Goal: Task Accomplishment & Management: Manage account settings

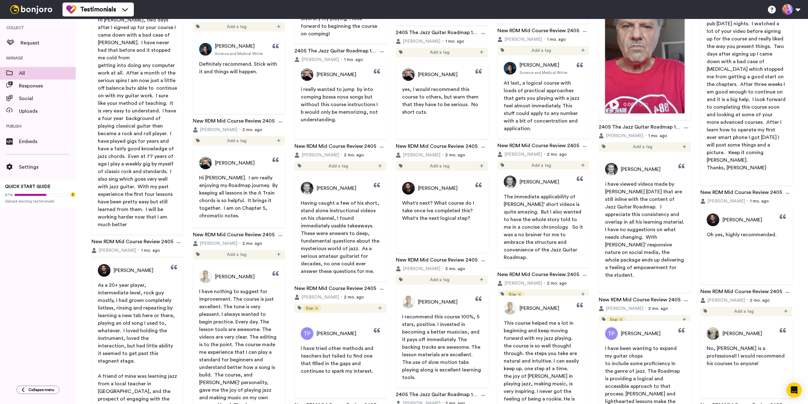
scroll to position [1242, 0]
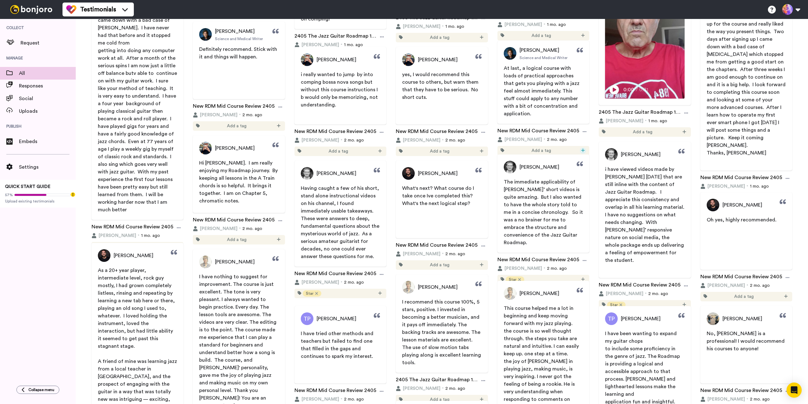
click at [581, 148] on icon at bounding box center [583, 150] width 4 height 4
click at [581, 277] on icon at bounding box center [582, 278] width 3 height 3
click at [566, 321] on span "Create & edit tags" at bounding box center [569, 321] width 32 height 4
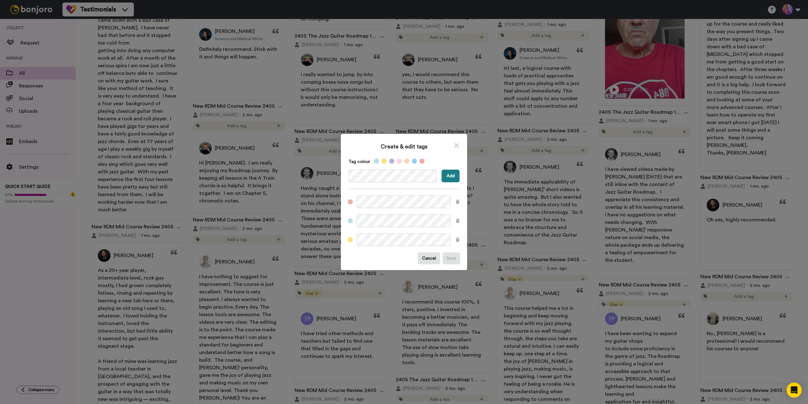
click at [447, 173] on button "Add" at bounding box center [451, 175] width 18 height 13
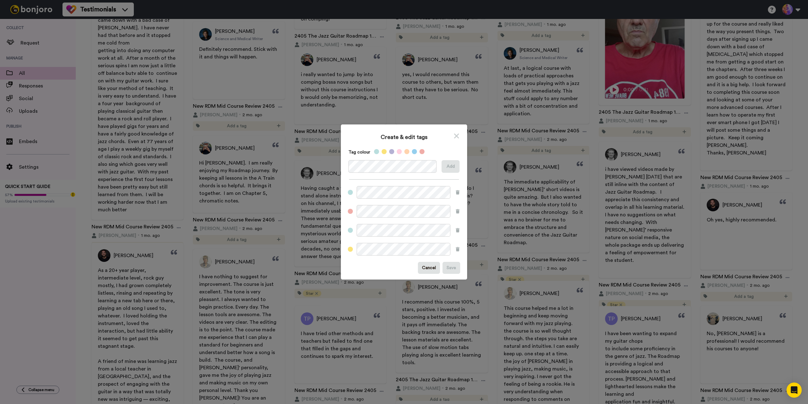
click at [562, 235] on div "Create & edit tags Tag colour Add Cancel Save" at bounding box center [404, 202] width 808 height 404
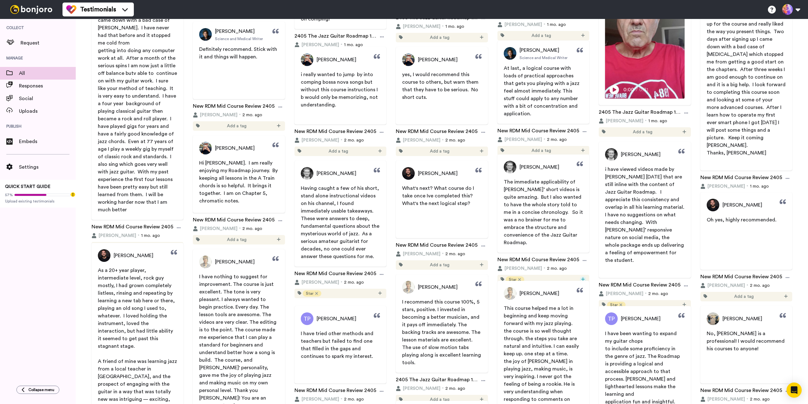
click at [581, 277] on icon at bounding box center [583, 279] width 4 height 4
click at [564, 303] on span "Roadmap" at bounding box center [559, 302] width 17 height 5
drag, startPoint x: 735, startPoint y: 233, endPoint x: 742, endPoint y: 244, distance: 13.0
click at [742, 244] on div "Oh yes, highly recommended." at bounding box center [746, 235] width 92 height 38
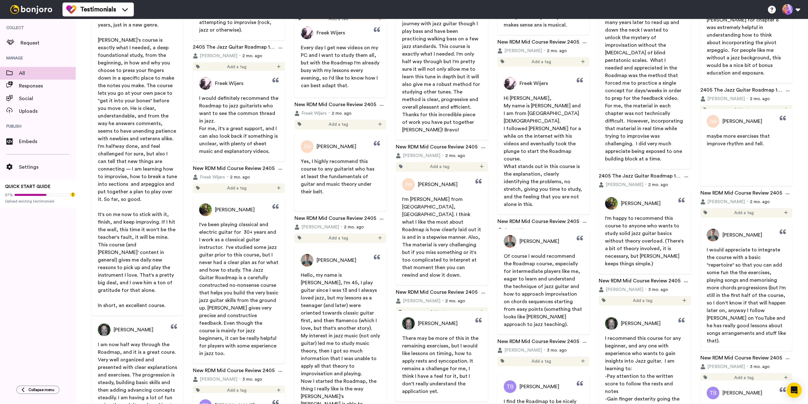
scroll to position [1778, 0]
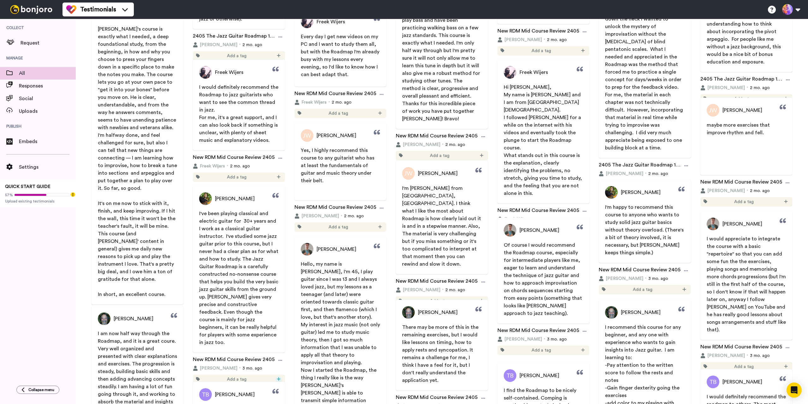
click at [277, 377] on icon at bounding box center [279, 379] width 4 height 4
click at [258, 322] on span "Roadmap" at bounding box center [257, 323] width 17 height 5
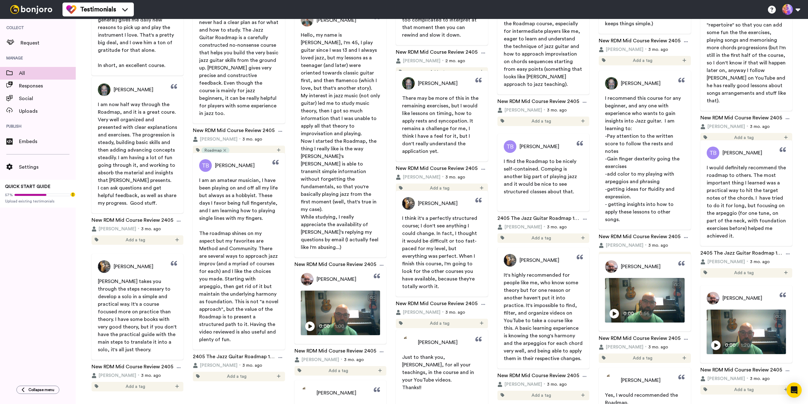
scroll to position [2031, 0]
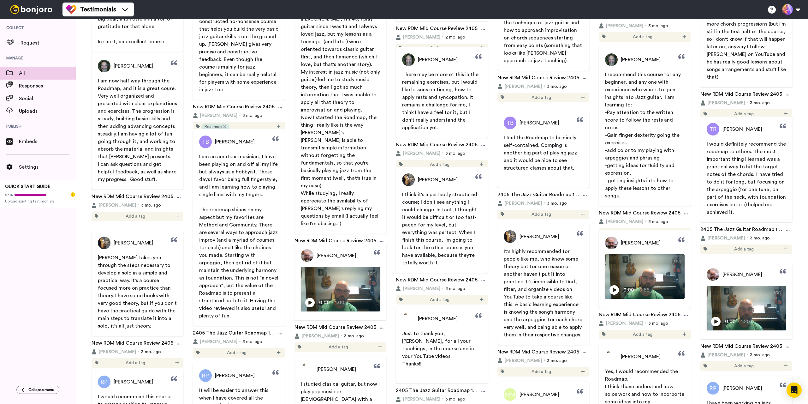
drag, startPoint x: 323, startPoint y: 270, endPoint x: 41, endPoint y: 297, distance: 283.8
click at [36, 298] on div "Collect Request Manage All Responses Social Uploads Publish Embeds Settings QUI…" at bounding box center [38, 199] width 76 height 360
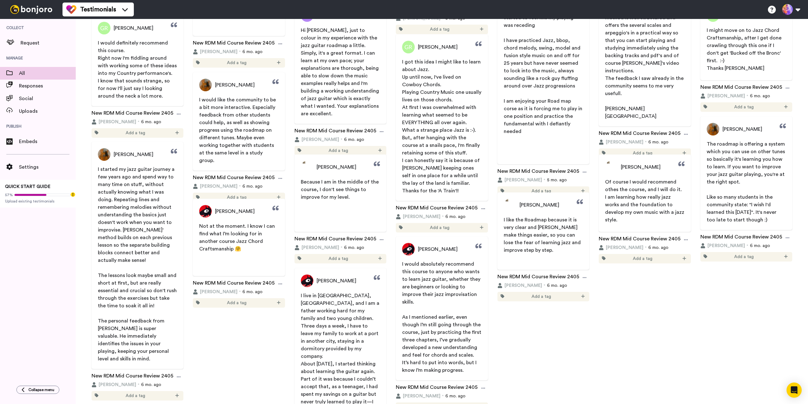
scroll to position [2757, 0]
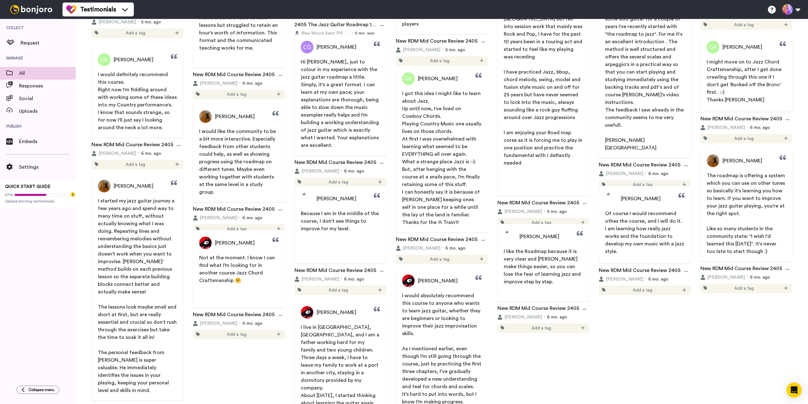
click at [546, 326] on span "Add a tag" at bounding box center [541, 328] width 20 height 6
click at [581, 329] on icon at bounding box center [583, 327] width 4 height 4
click at [562, 349] on span "Roadmap" at bounding box center [559, 349] width 17 height 5
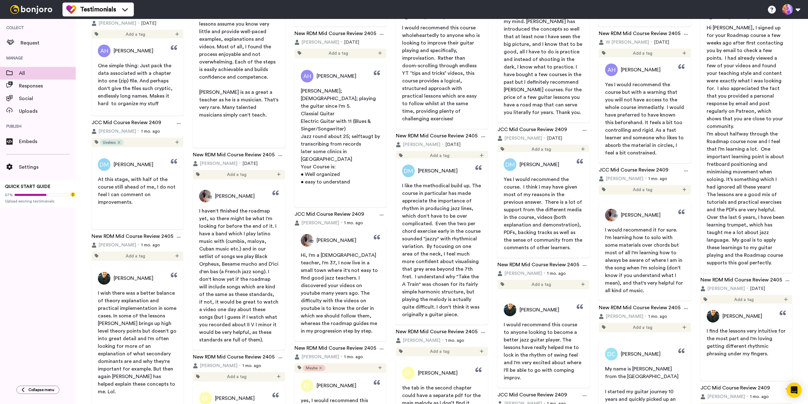
scroll to position [0, 0]
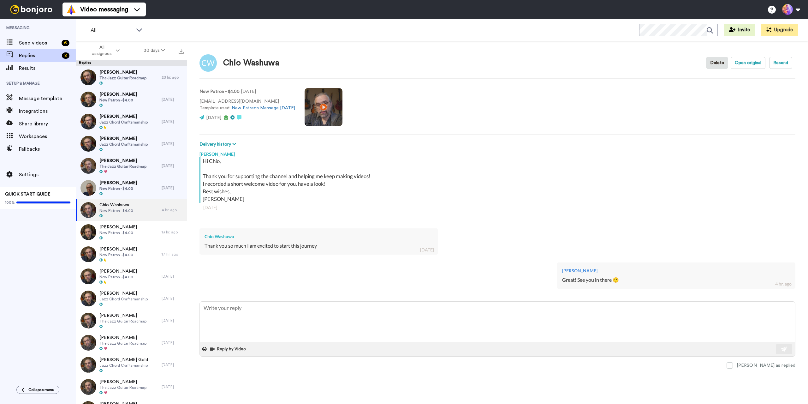
type textarea "x"
click at [44, 45] on span "Send videos" at bounding box center [39, 43] width 40 height 8
